Goal: Task Accomplishment & Management: Use online tool/utility

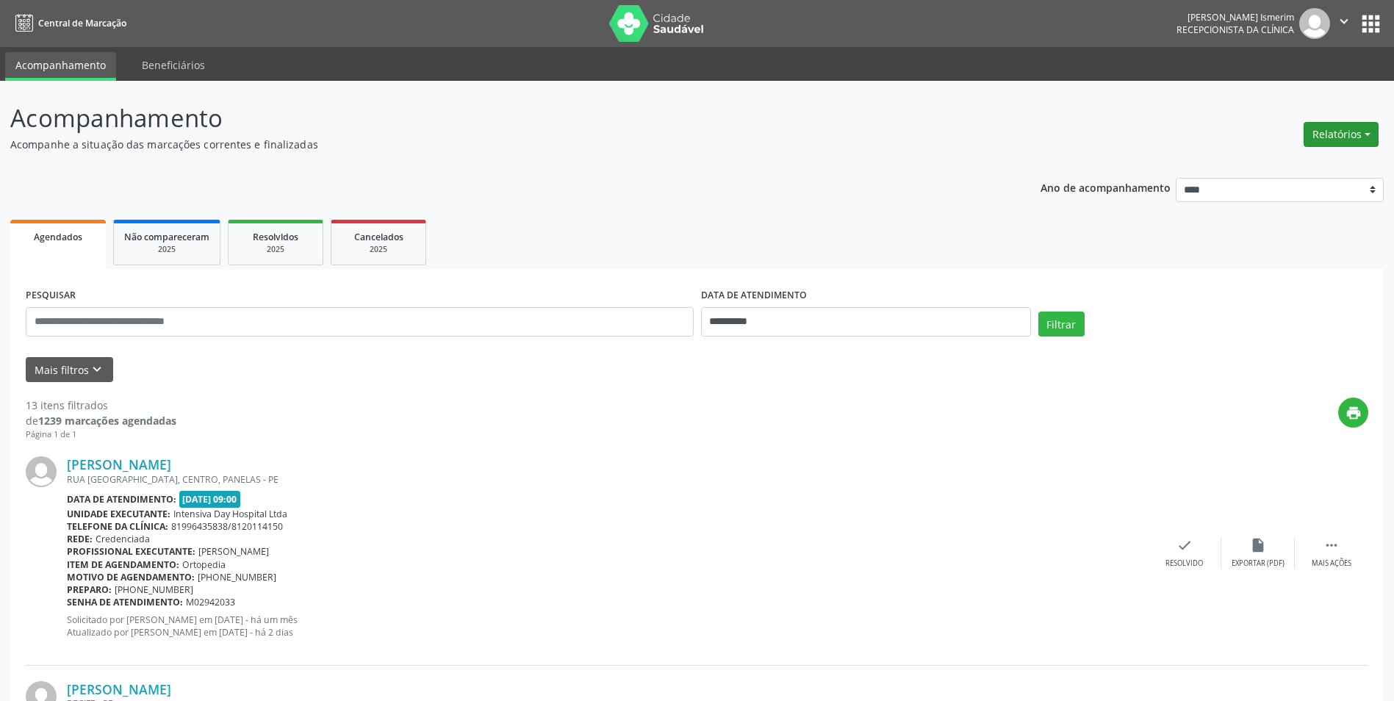
click at [1346, 132] on button "Relatórios" at bounding box center [1341, 134] width 75 height 25
click at [1306, 161] on link "Agendamentos" at bounding box center [1300, 166] width 158 height 21
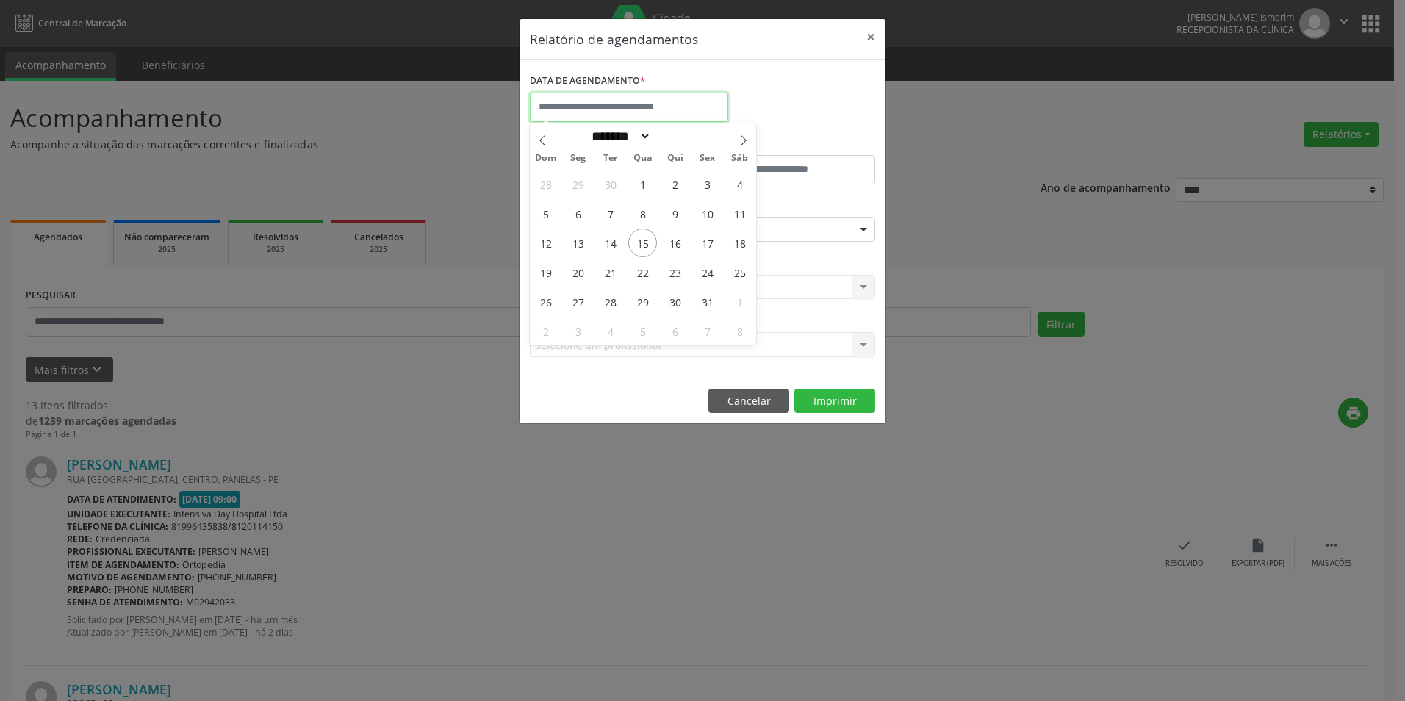
click at [623, 108] on input "text" at bounding box center [629, 107] width 198 height 29
click at [575, 274] on span "20" at bounding box center [578, 272] width 29 height 29
type input "**********"
click at [576, 274] on span "20" at bounding box center [578, 272] width 29 height 29
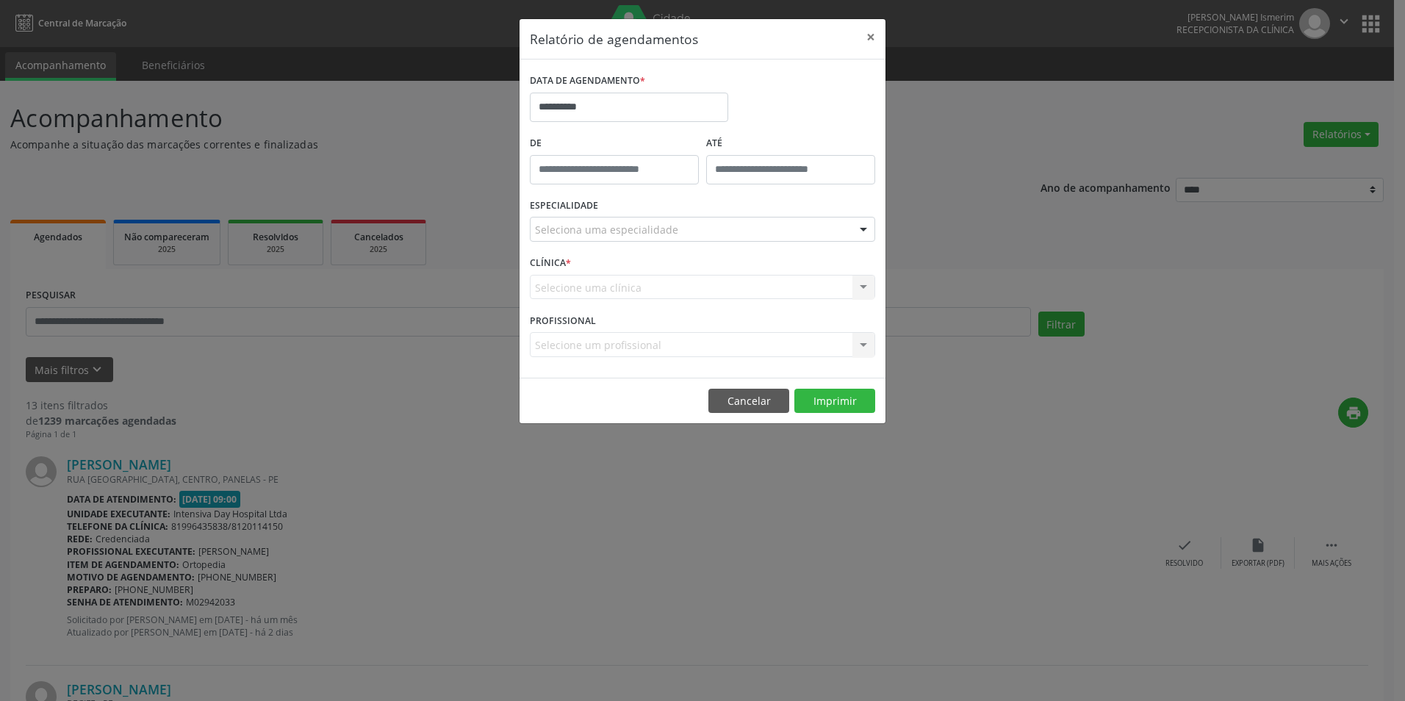
click at [747, 231] on div "Seleciona uma especialidade" at bounding box center [702, 229] width 345 height 25
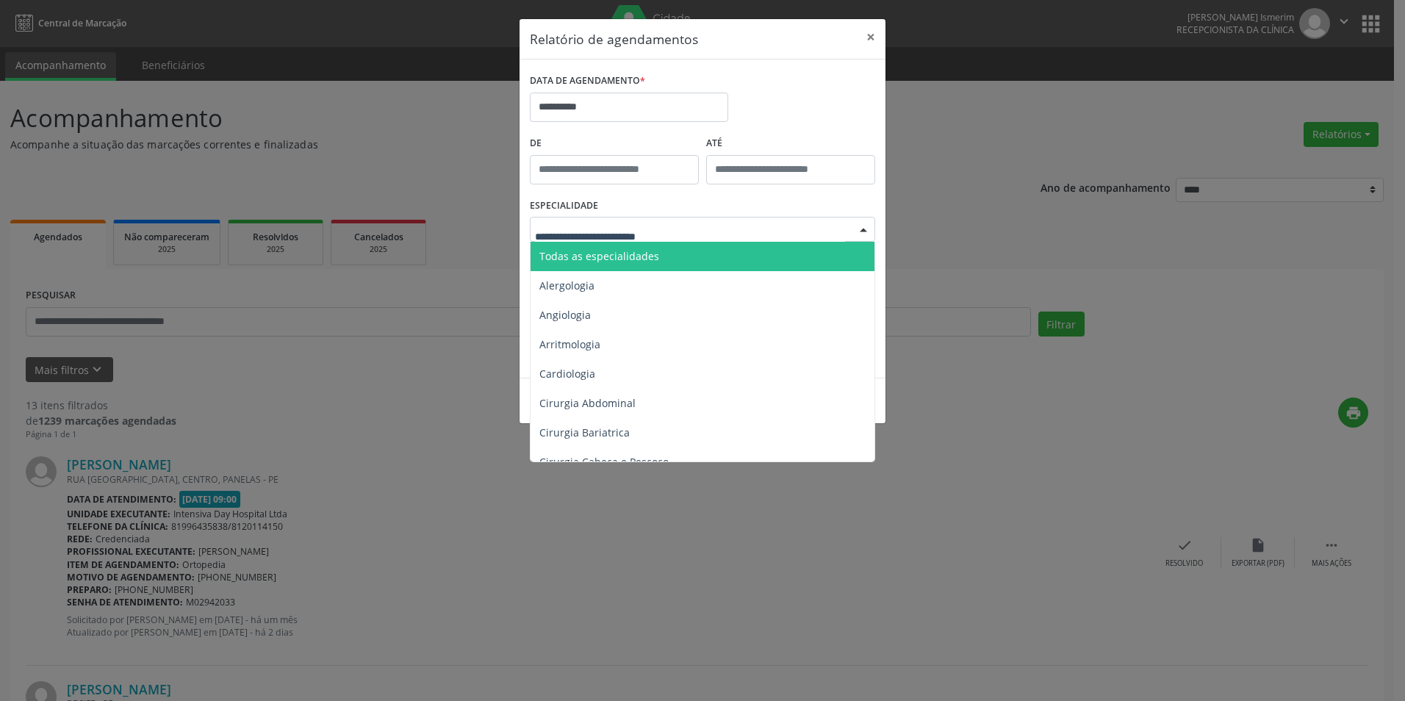
click at [659, 258] on span "Todas as especialidades" at bounding box center [704, 256] width 346 height 29
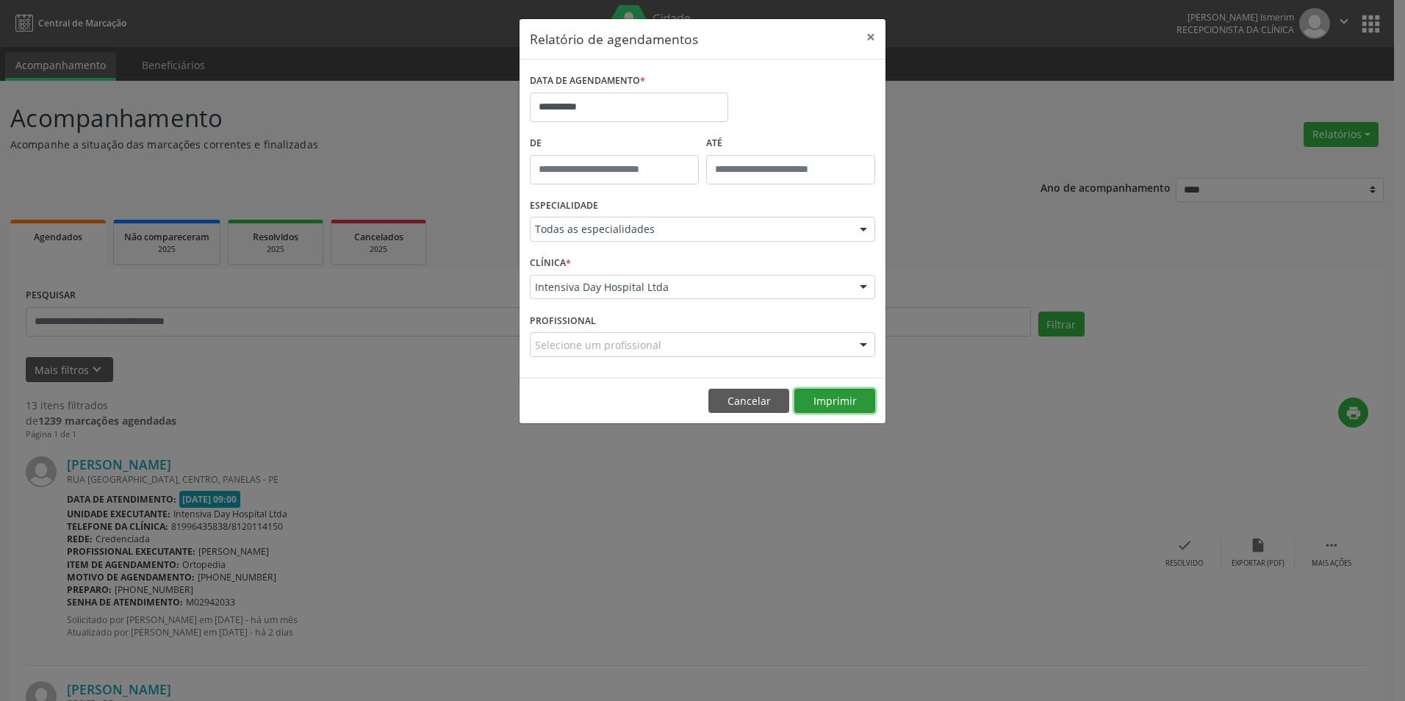
click at [855, 403] on button "Imprimir" at bounding box center [834, 401] width 81 height 25
